Goal: Information Seeking & Learning: Learn about a topic

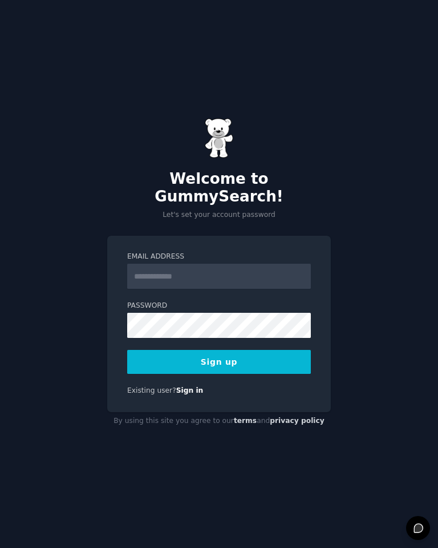
click at [211, 264] on input "Email Address" at bounding box center [219, 276] width 184 height 25
type input "**********"
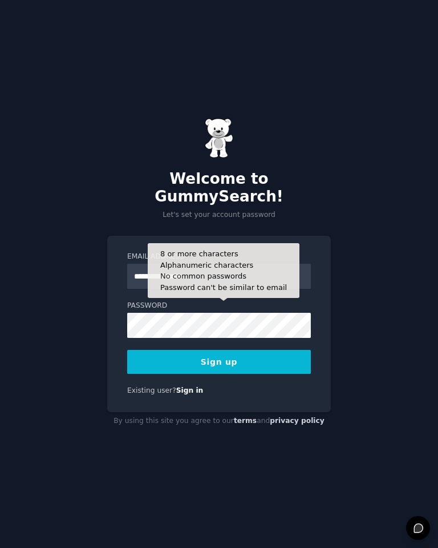
click at [277, 350] on button "Sign up" at bounding box center [219, 362] width 184 height 24
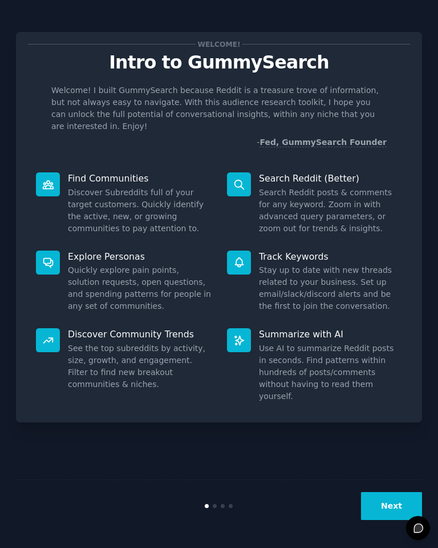
click at [387, 504] on button "Next" at bounding box center [391, 506] width 61 height 28
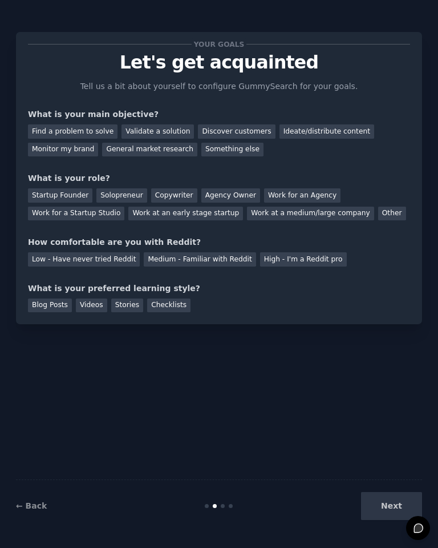
click at [81, 252] on div "Low - Have never tried Reddit" at bounding box center [84, 259] width 112 height 14
click at [186, 299] on div "Checklists" at bounding box center [168, 306] width 43 height 14
click at [317, 129] on div "Ideate/distribute content" at bounding box center [327, 131] width 95 height 14
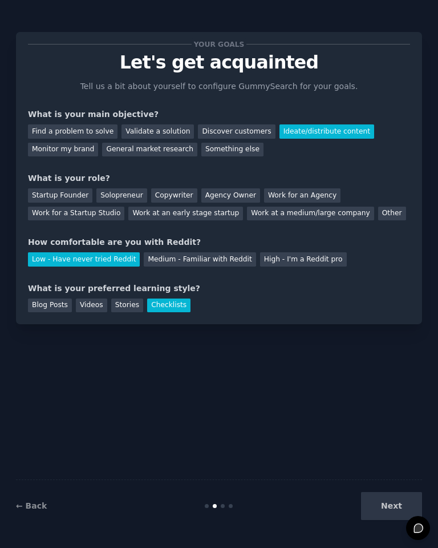
click at [390, 506] on div "Next" at bounding box center [354, 506] width 135 height 28
click at [394, 501] on div "Next" at bounding box center [354, 506] width 135 height 28
click at [110, 193] on div "Solopreneur" at bounding box center [121, 195] width 50 height 14
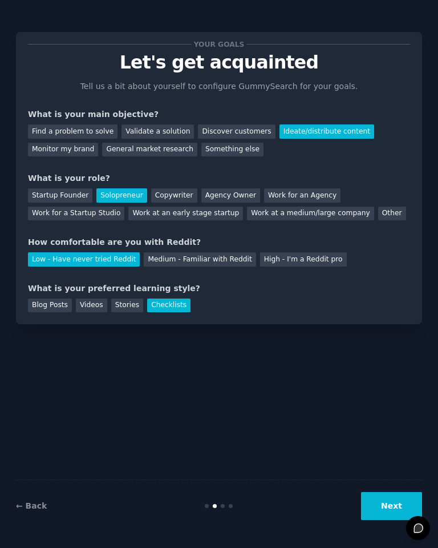
click at [396, 506] on button "Next" at bounding box center [391, 506] width 61 height 28
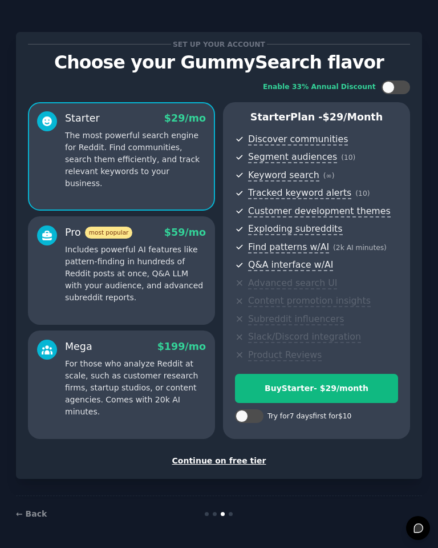
click at [244, 459] on div "Continue on free tier" at bounding box center [219, 461] width 382 height 12
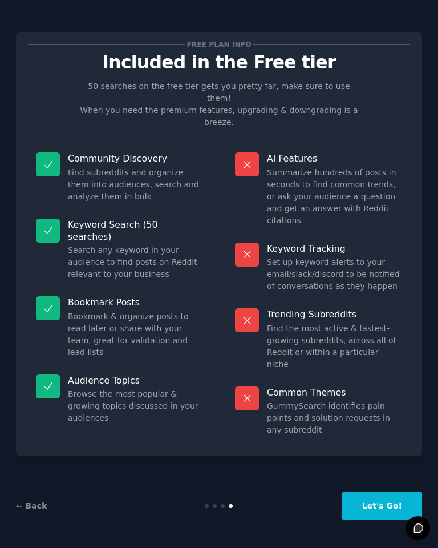
click at [374, 507] on button "Let's Go!" at bounding box center [382, 506] width 80 height 28
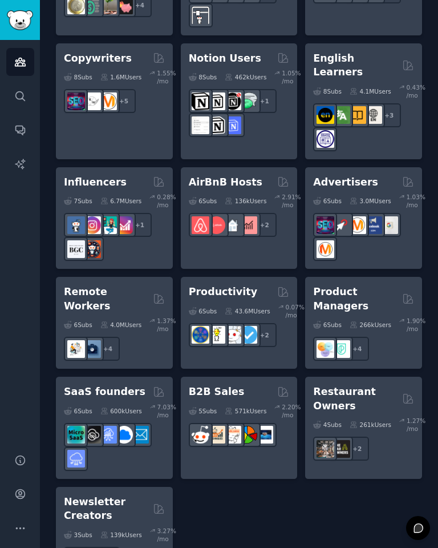
scroll to position [1219, 0]
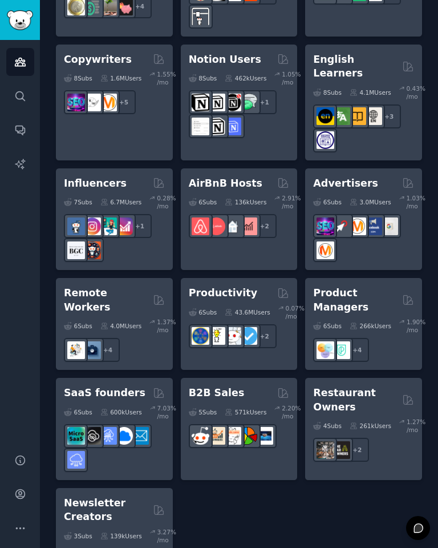
click at [259, 300] on div "6 Sub s 43.6M Users 0.07 % /mo + 2" at bounding box center [239, 324] width 101 height 48
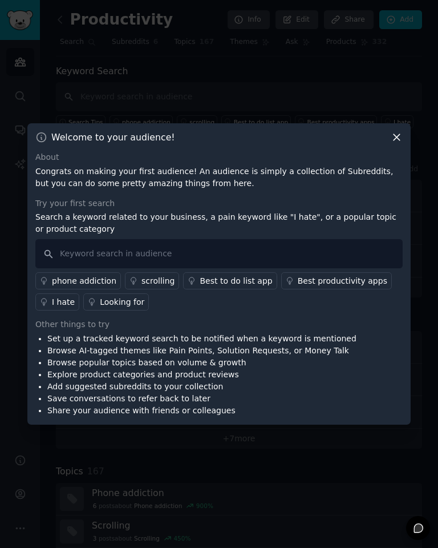
click at [400, 143] on icon at bounding box center [397, 137] width 12 height 12
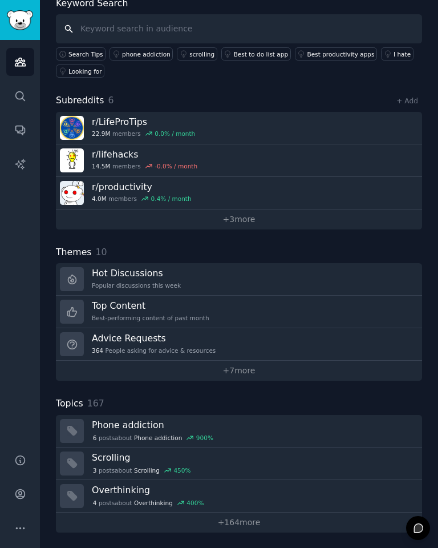
scroll to position [67, 0]
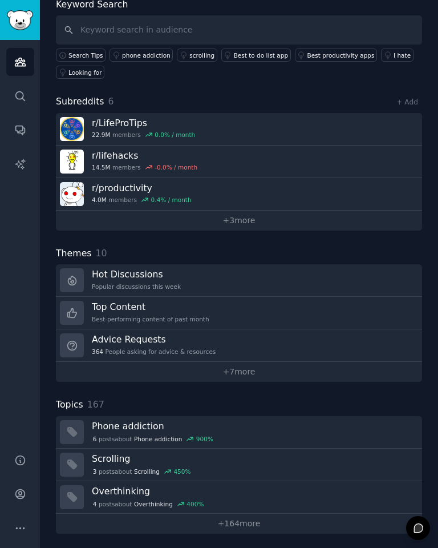
click at [250, 219] on link "+ 3 more" at bounding box center [239, 221] width 366 height 20
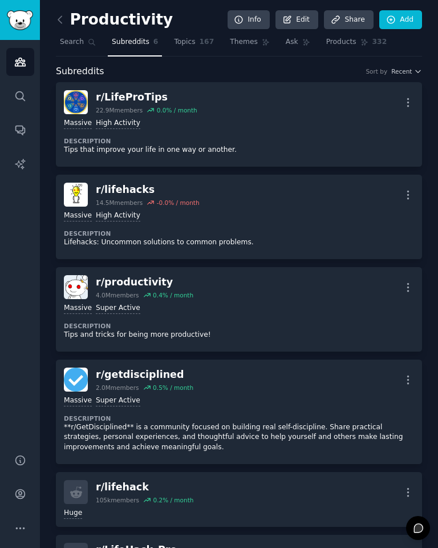
click at [192, 43] on span "Topics" at bounding box center [184, 42] width 21 height 10
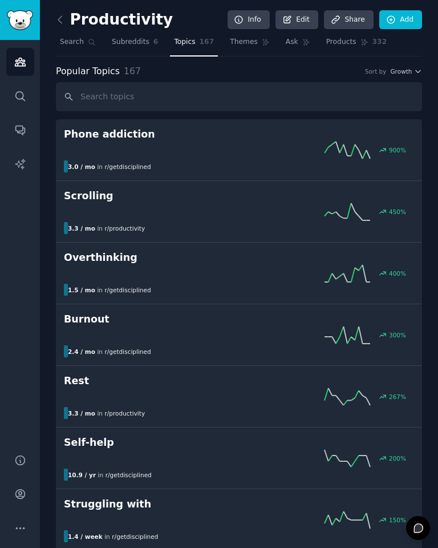
click at [196, 146] on div "900 %" at bounding box center [239, 150] width 350 height 17
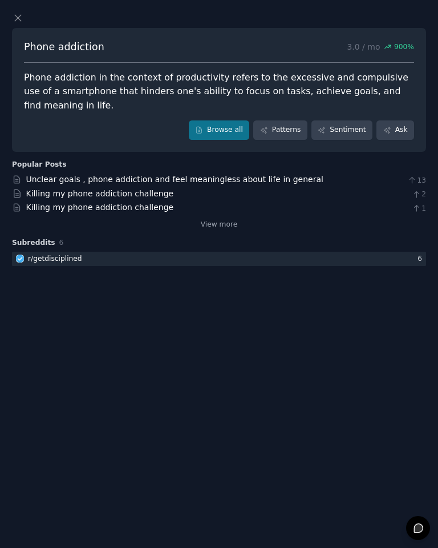
click at [285, 120] on link "Patterns" at bounding box center [280, 129] width 54 height 19
click at [226, 120] on link "Browse all" at bounding box center [219, 129] width 61 height 19
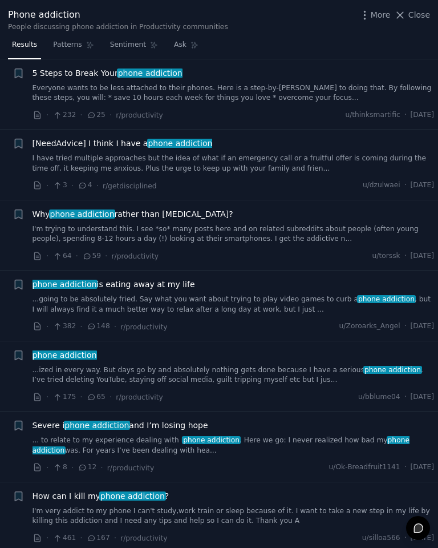
scroll to position [6380, 0]
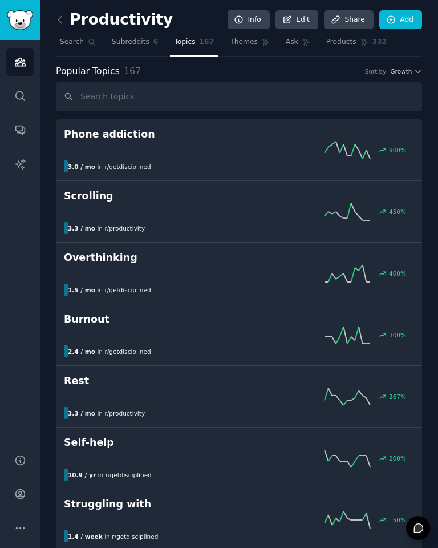
click at [328, 209] on icon at bounding box center [348, 211] width 46 height 17
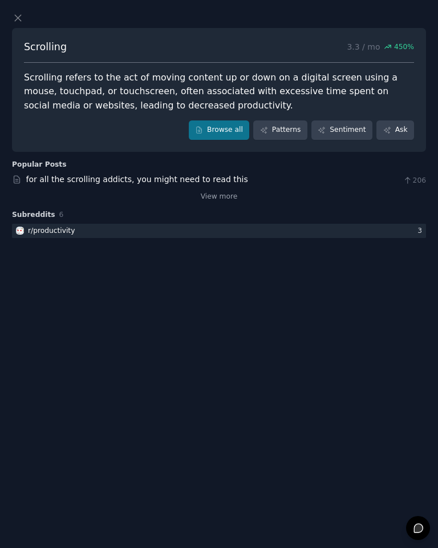
click at [226, 130] on link "Browse all" at bounding box center [219, 129] width 61 height 19
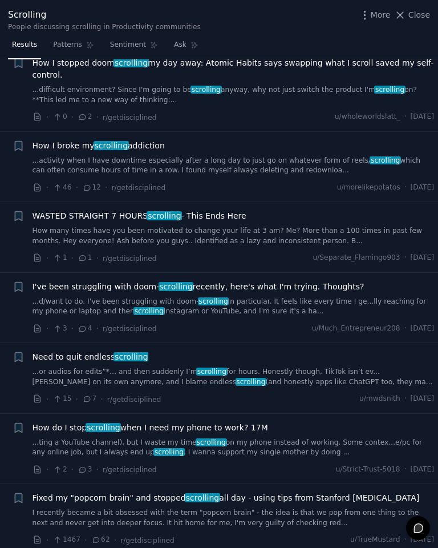
scroll to position [603, 0]
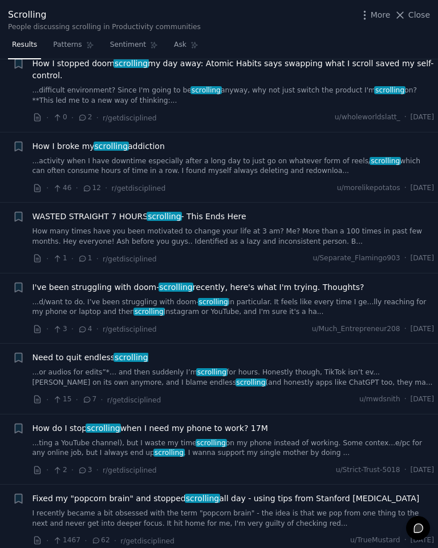
click at [267, 231] on link "How many times have you been motivated to change your life at 3 am? Me? More th…" at bounding box center [234, 237] width 402 height 20
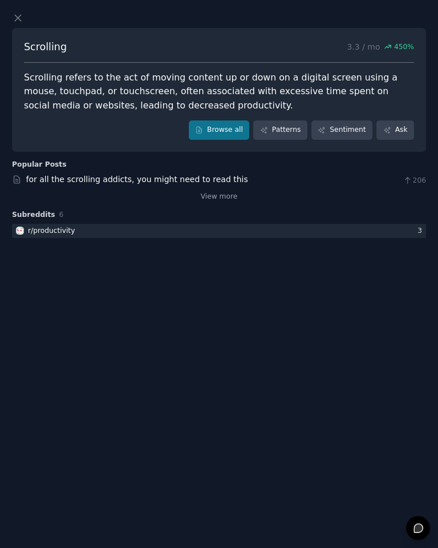
click at [343, 133] on link "Sentiment" at bounding box center [342, 129] width 61 height 19
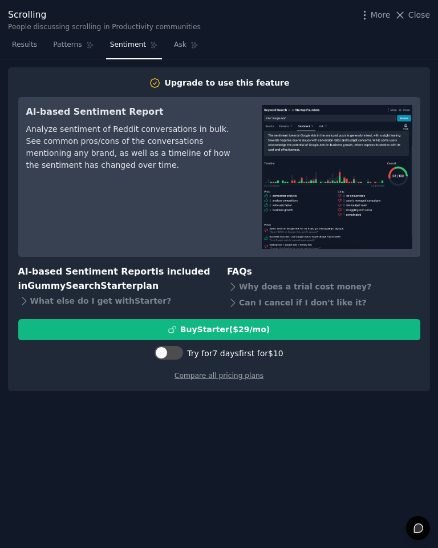
click at [178, 38] on link "Ask" at bounding box center [186, 47] width 33 height 23
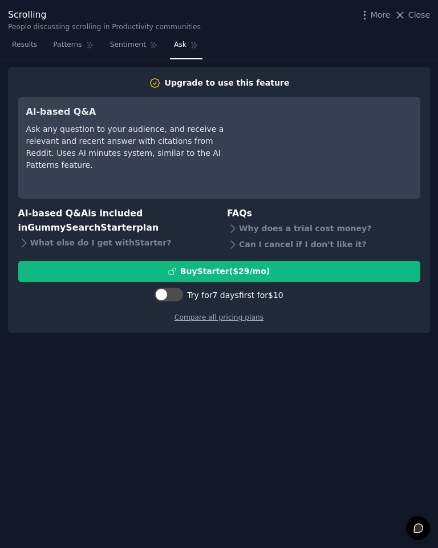
click at [131, 37] on link "Sentiment" at bounding box center [134, 47] width 56 height 23
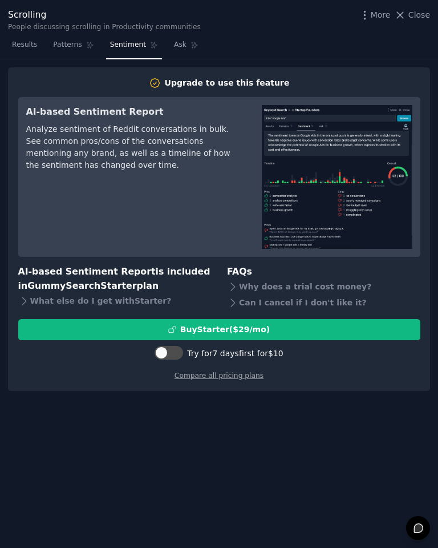
click at [71, 39] on link "Patterns" at bounding box center [73, 47] width 49 height 23
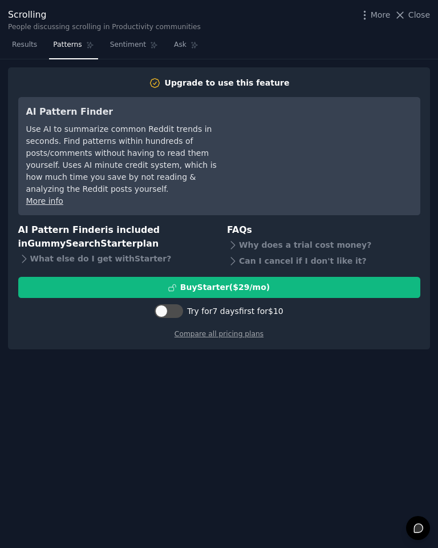
click at [31, 46] on span "Results" at bounding box center [24, 45] width 25 height 10
